Goal: Task Accomplishment & Management: Manage account settings

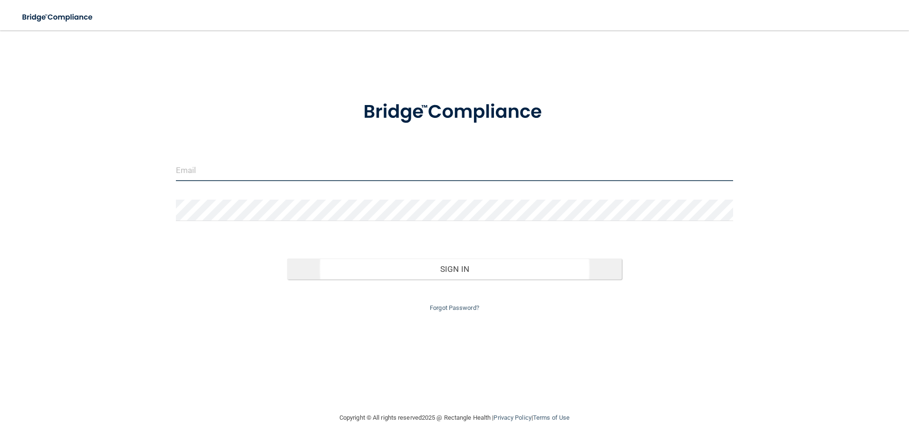
type input "[EMAIL_ADDRESS][DOMAIN_NAME]"
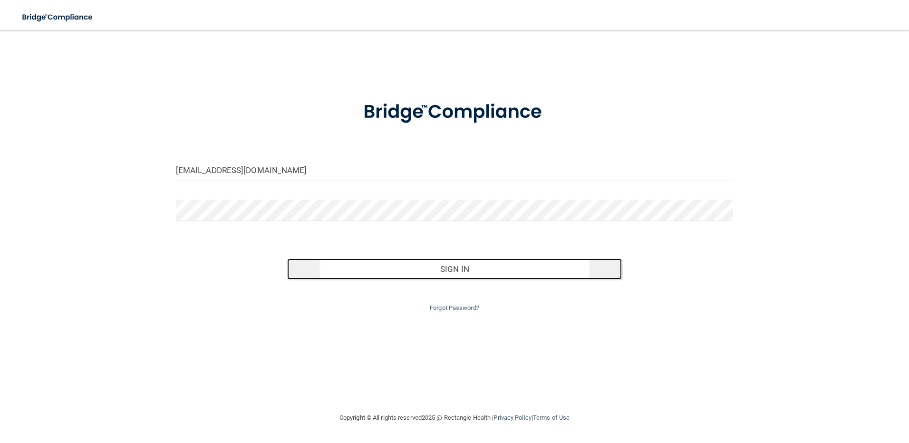
click at [475, 269] on button "Sign In" at bounding box center [454, 269] width 335 height 21
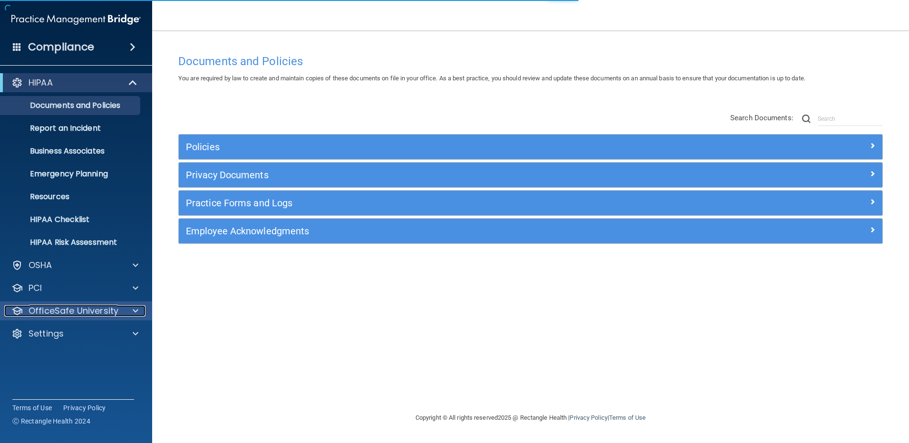
click at [58, 309] on p "OfficeSafe University" at bounding box center [74, 310] width 90 height 11
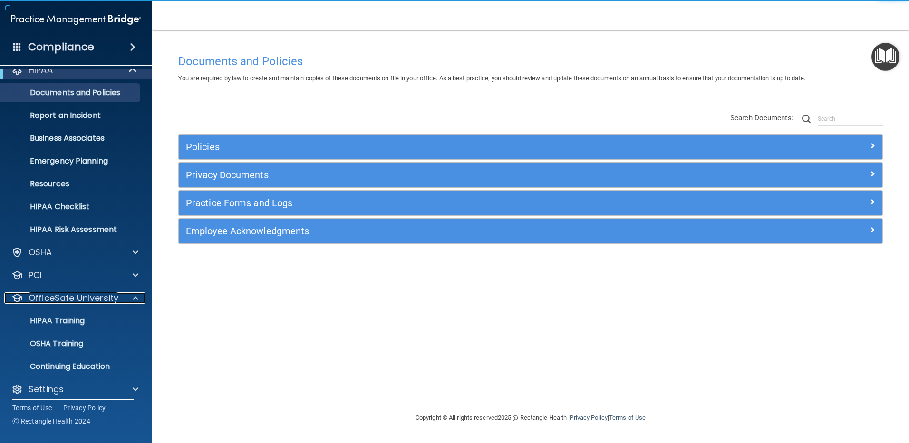
scroll to position [20, 0]
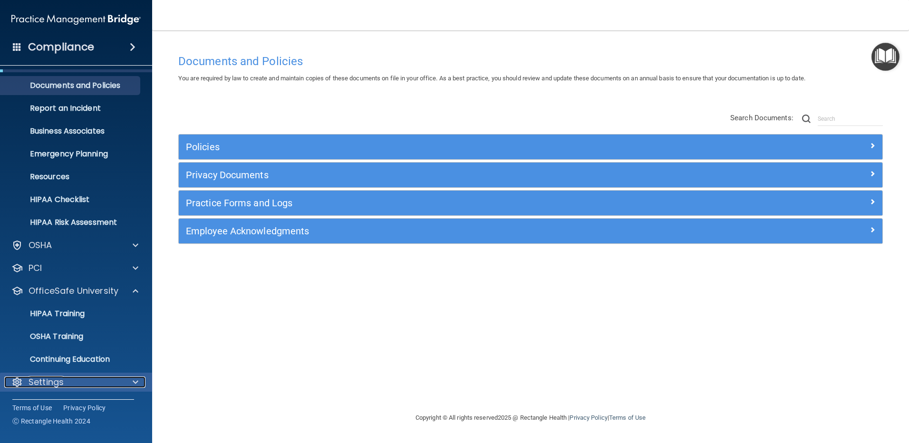
click at [58, 384] on p "Settings" at bounding box center [46, 382] width 35 height 11
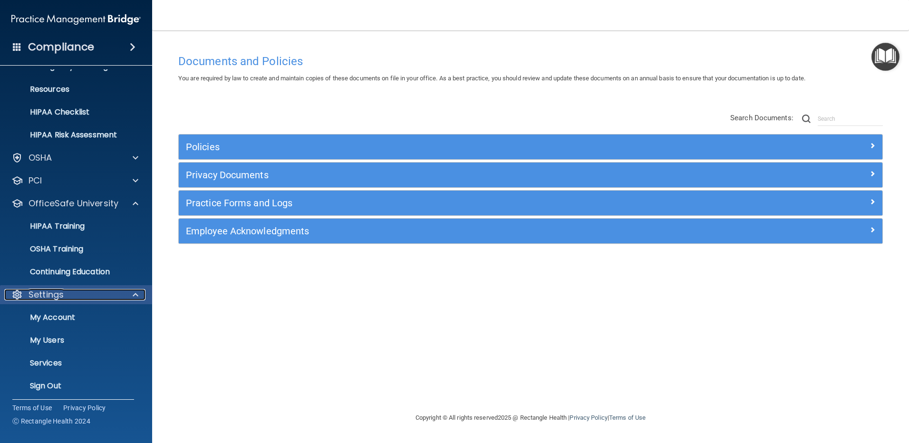
scroll to position [111, 0]
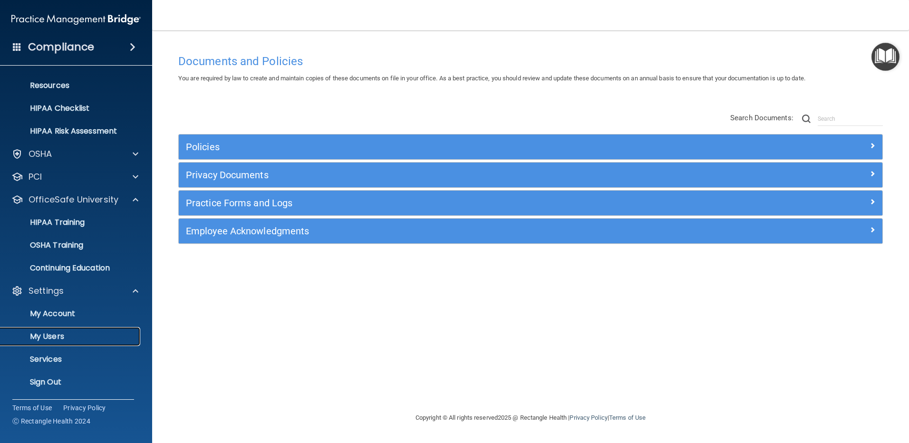
click at [57, 336] on p "My Users" at bounding box center [71, 337] width 130 height 10
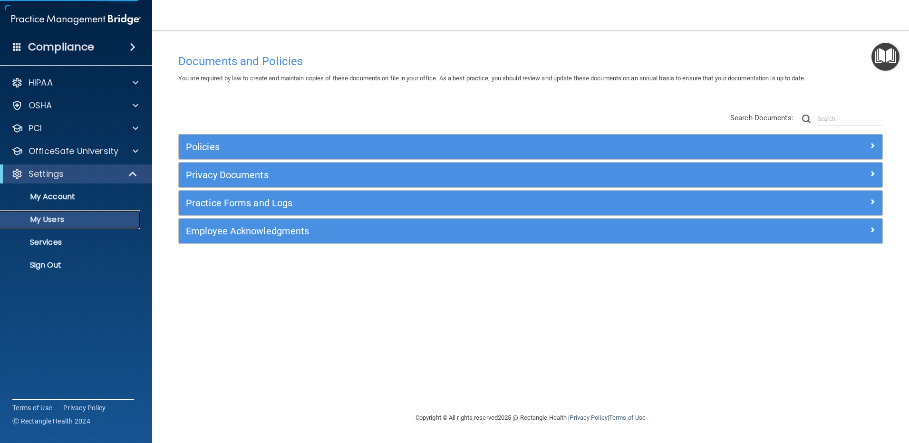
select select "20"
